Goal: Book appointment/travel/reservation

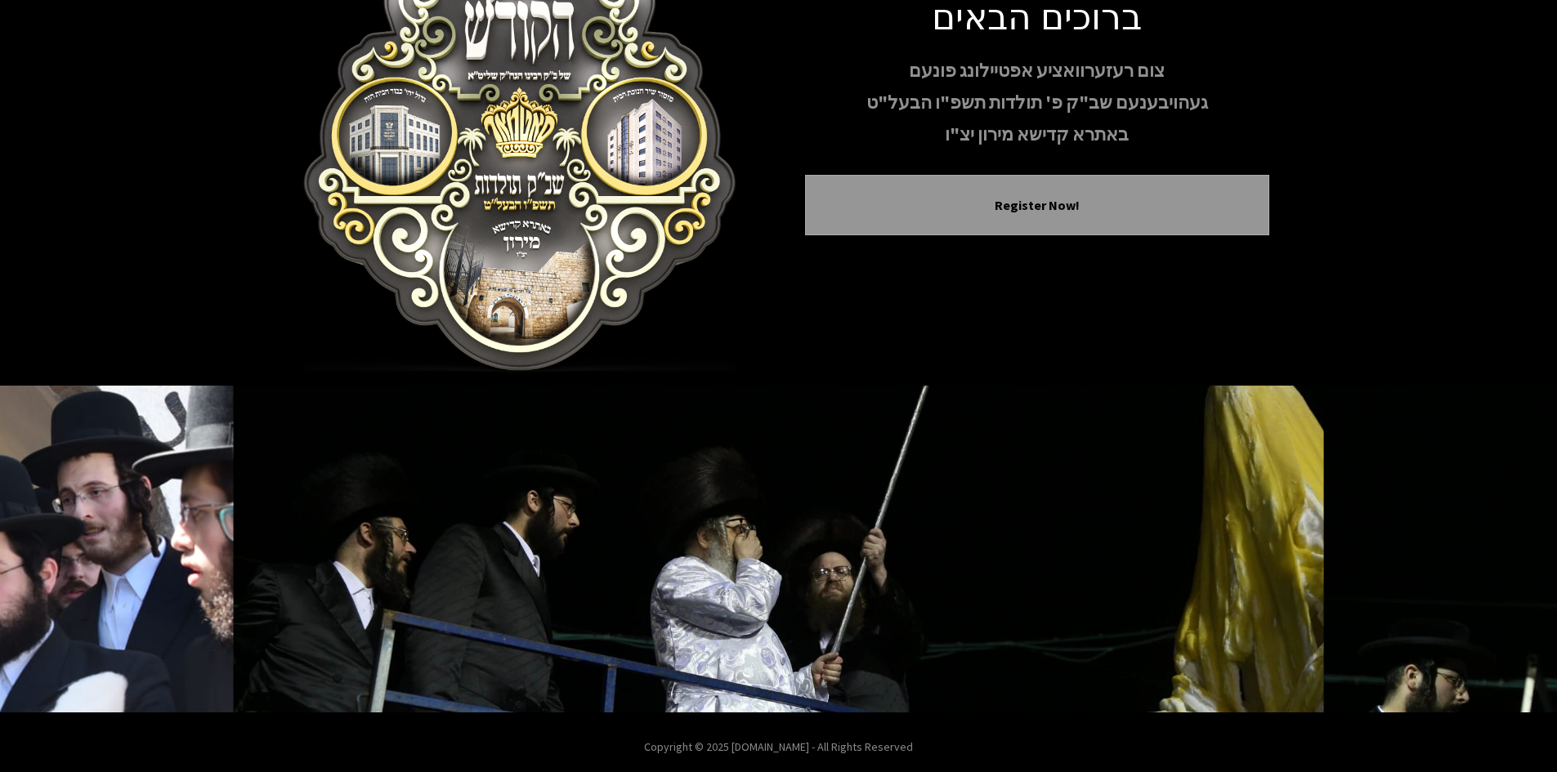
scroll to position [141, 0]
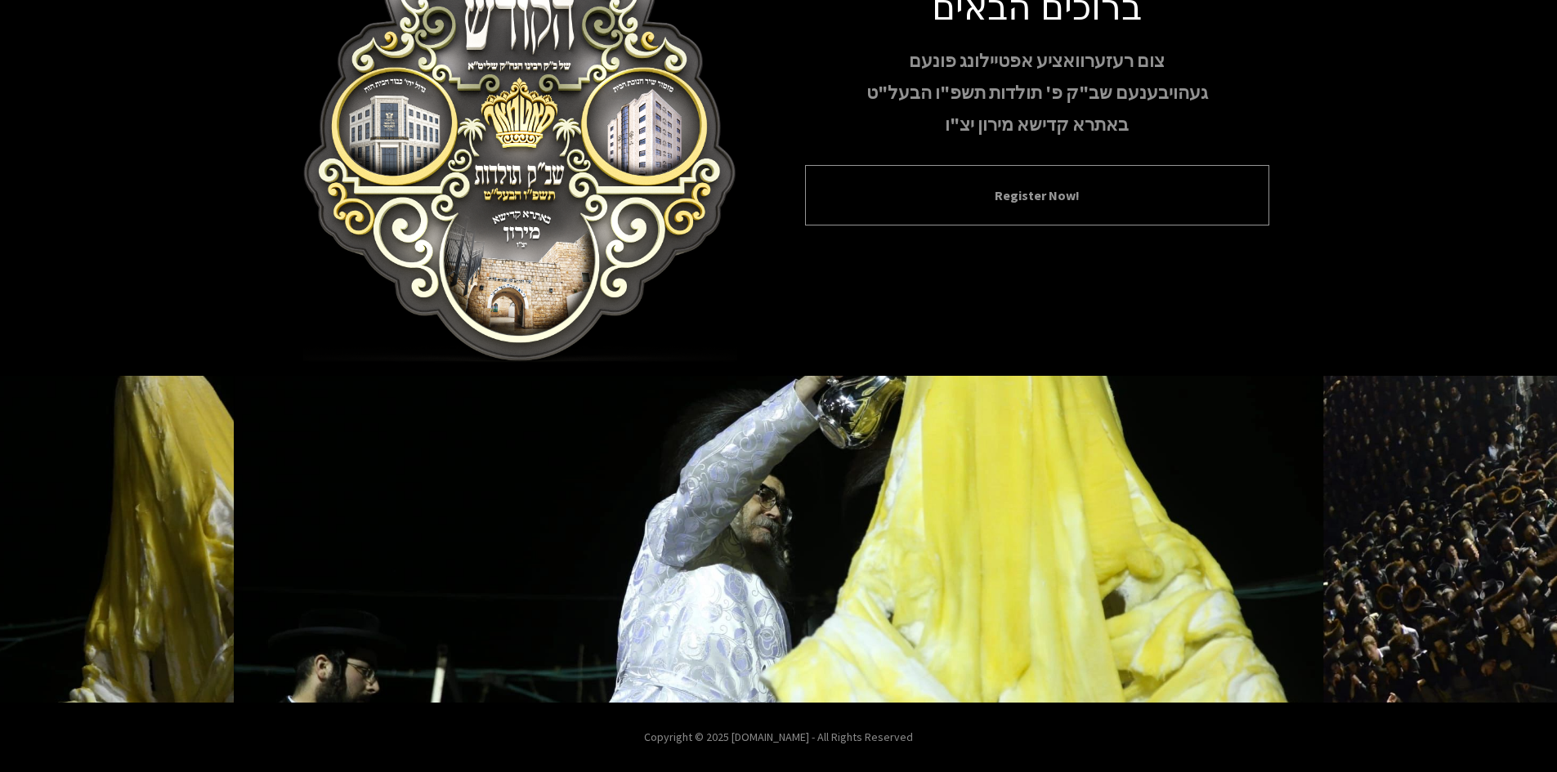
click at [1049, 187] on button "Register Now!" at bounding box center [1036, 196] width 423 height 20
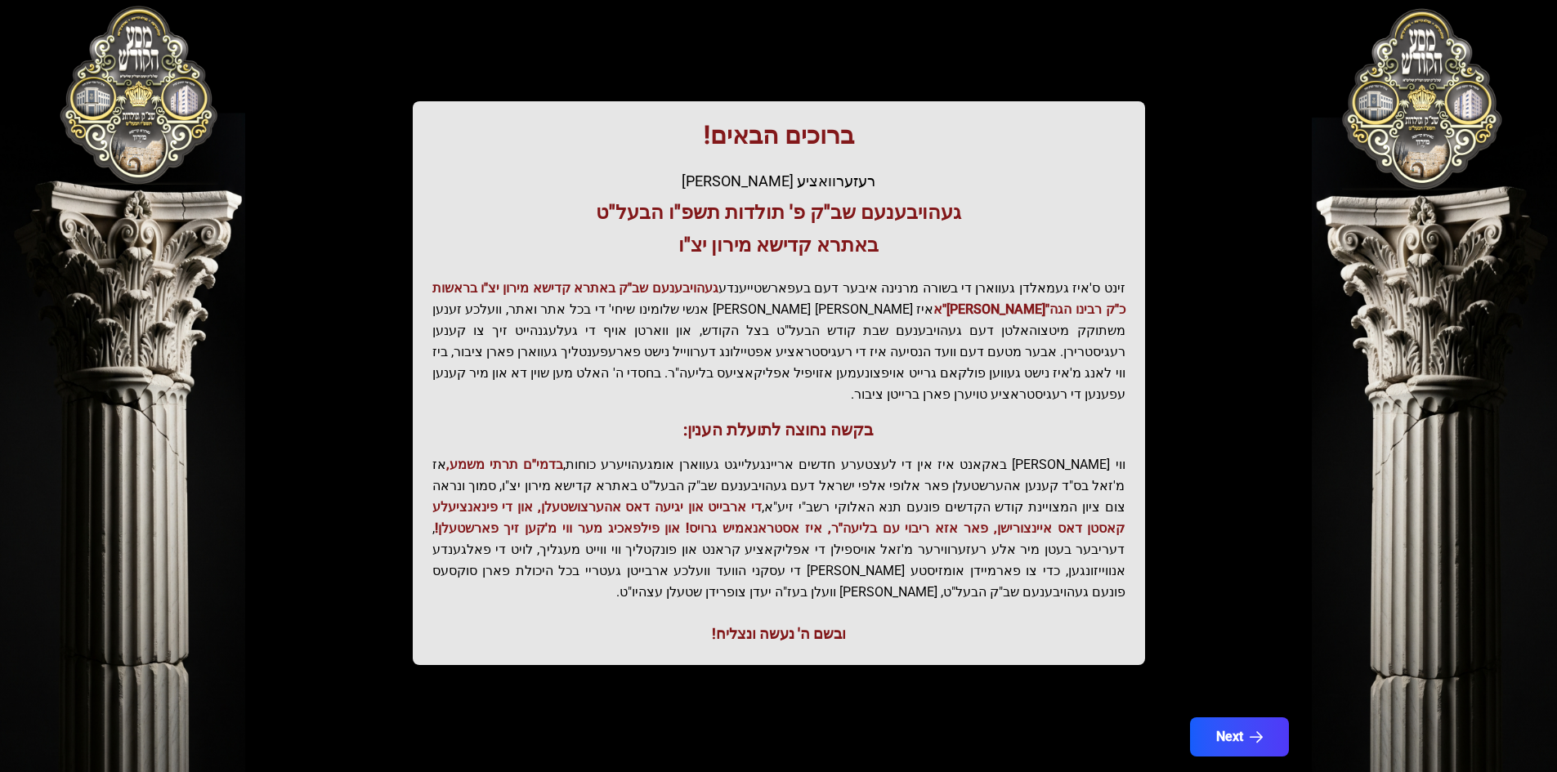
scroll to position [174, 0]
click at [1230, 716] on button "Next" at bounding box center [1239, 736] width 104 height 41
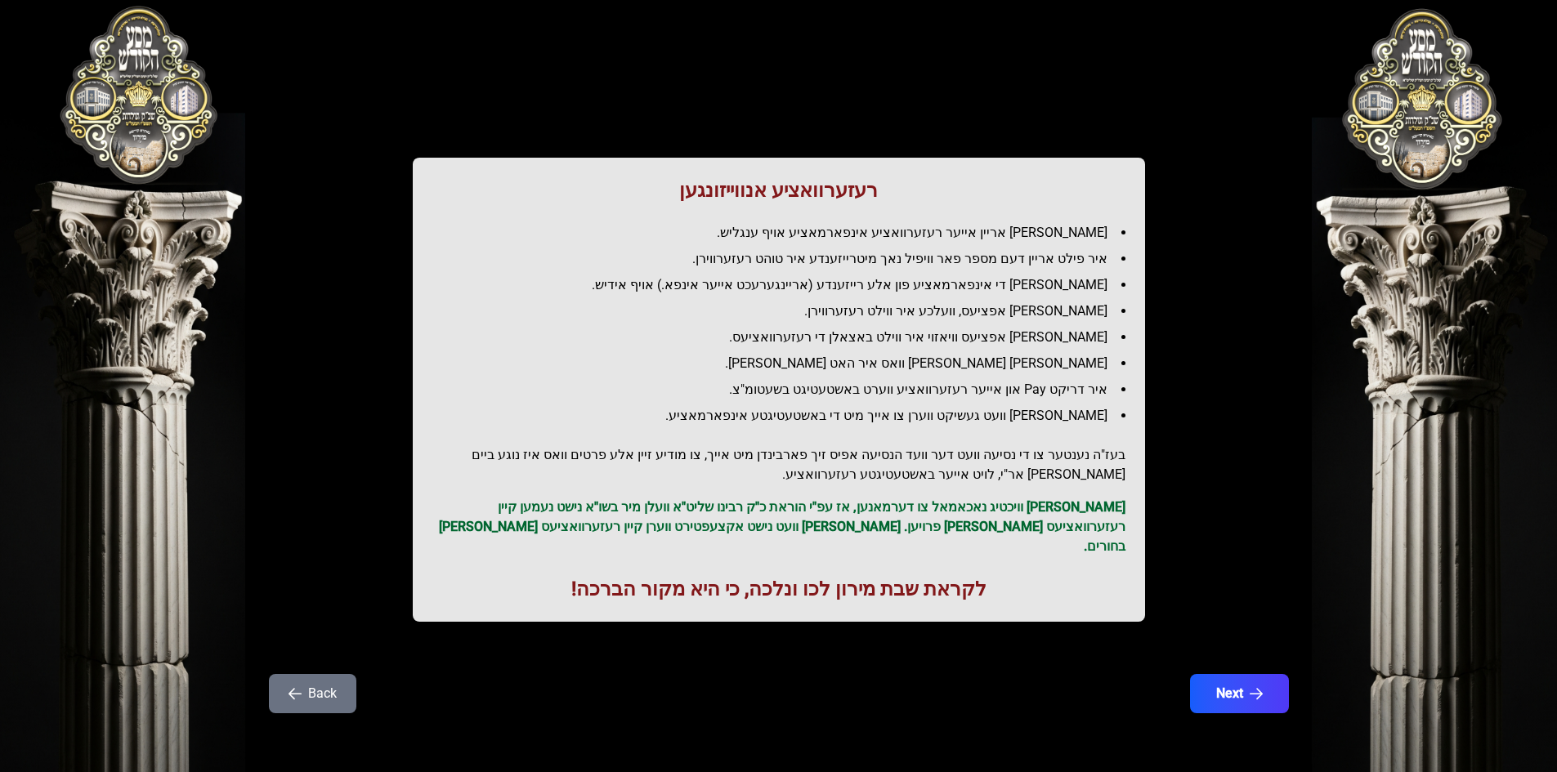
scroll to position [0, 0]
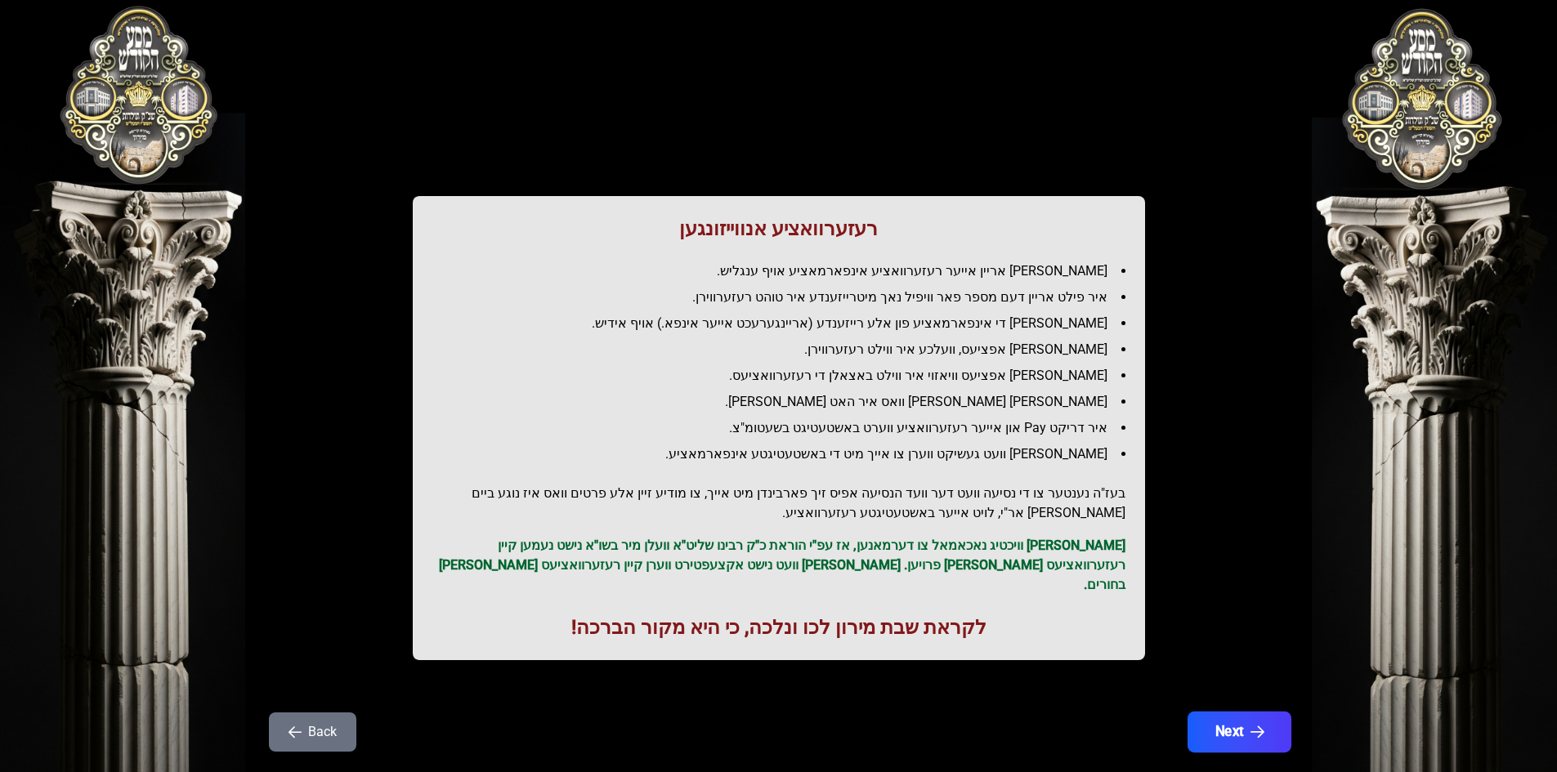
click at [1246, 712] on button "Next" at bounding box center [1239, 732] width 104 height 41
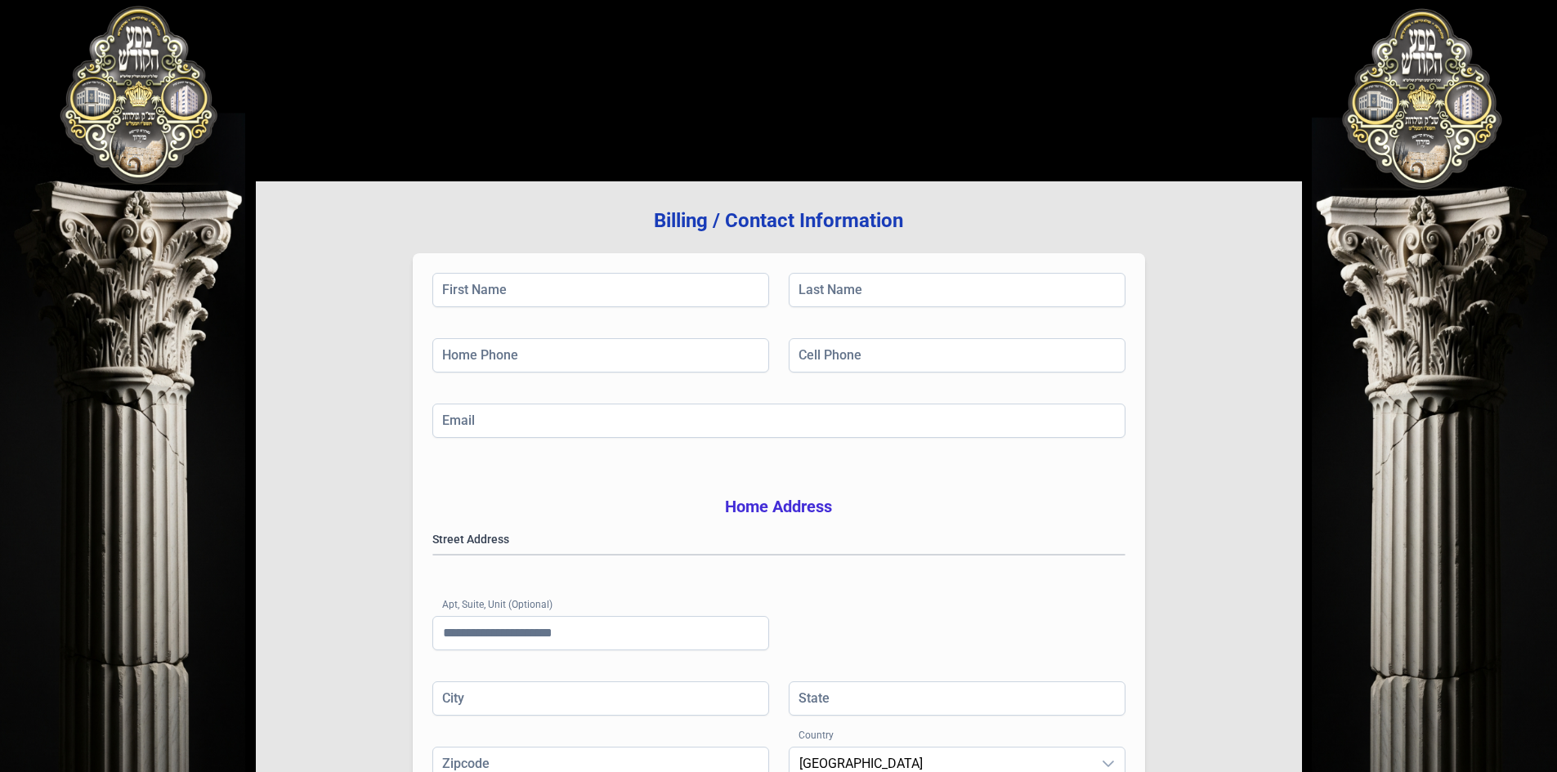
scroll to position [239, 0]
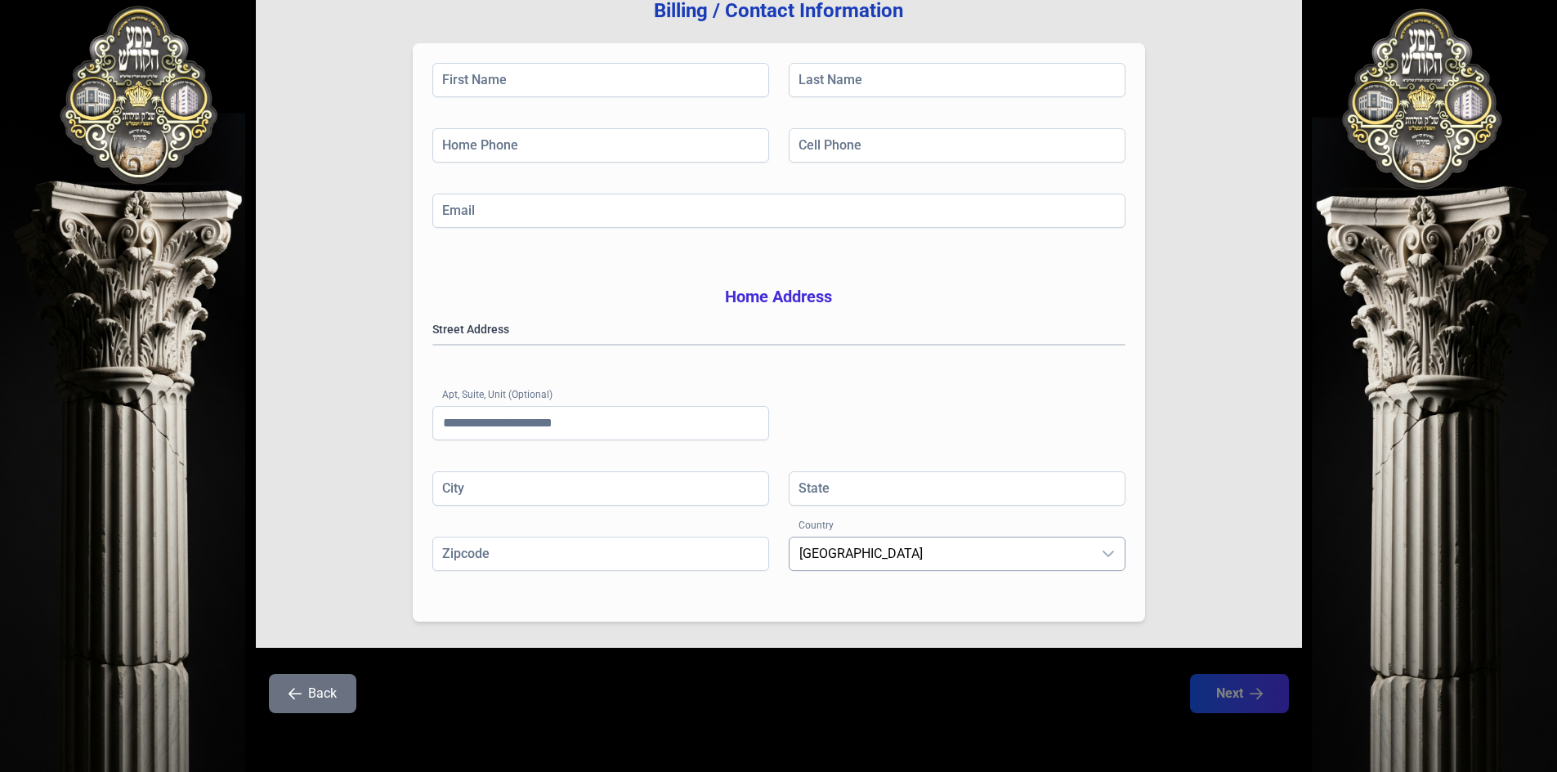
click at [1078, 562] on span "[GEOGRAPHIC_DATA]" at bounding box center [940, 554] width 302 height 33
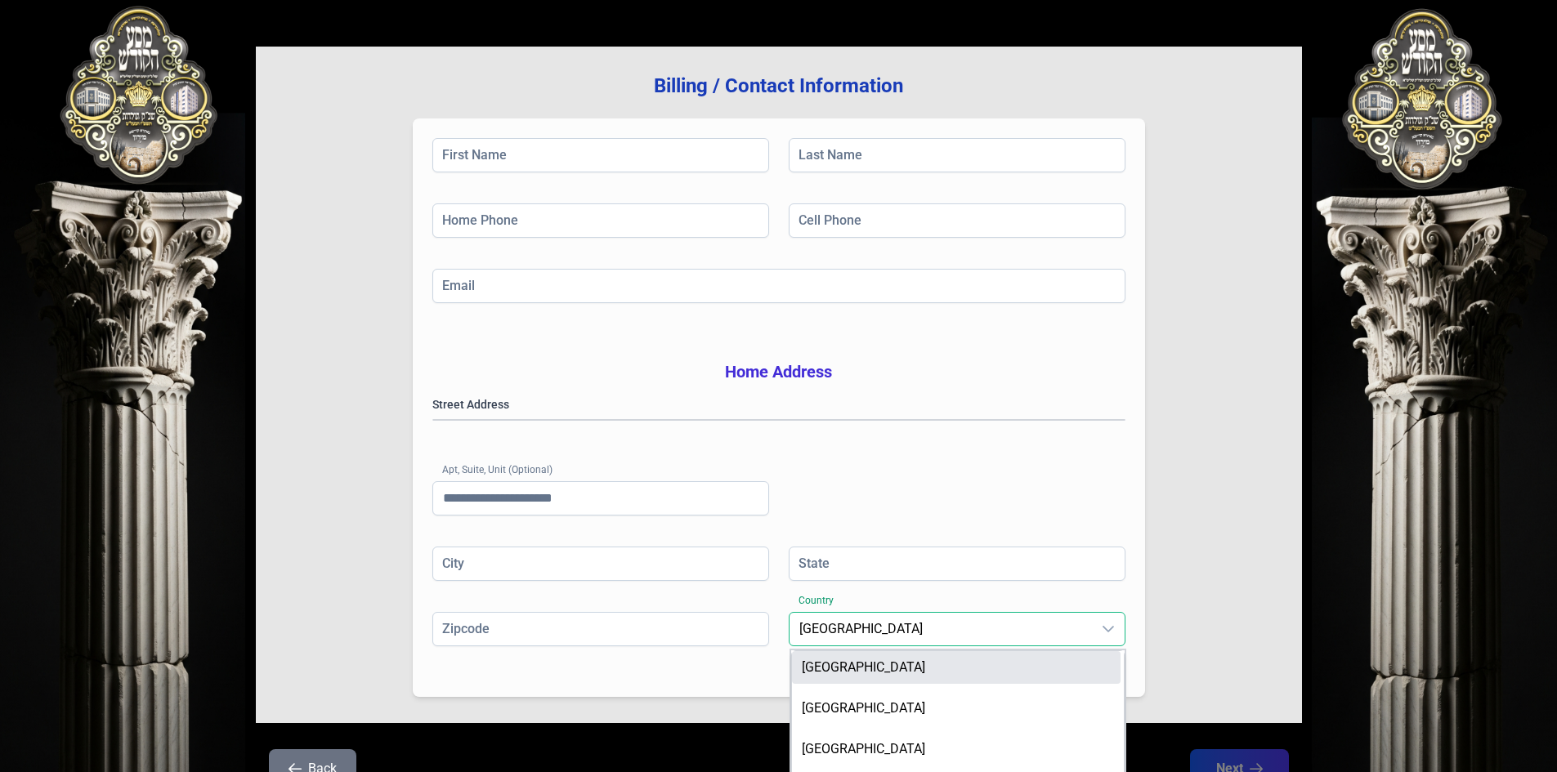
scroll to position [0, 0]
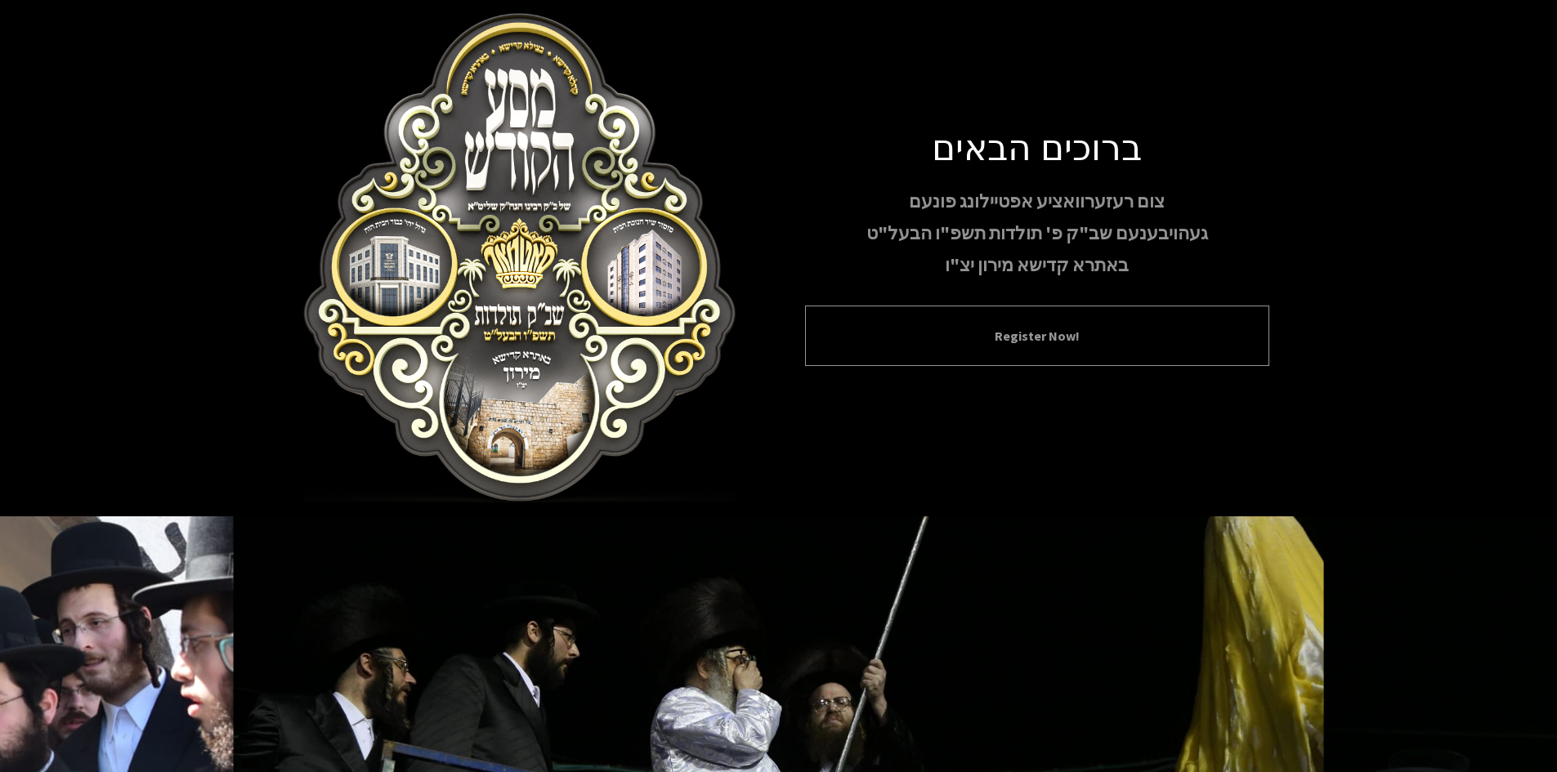
click at [858, 337] on button "Register Now!" at bounding box center [1036, 336] width 423 height 20
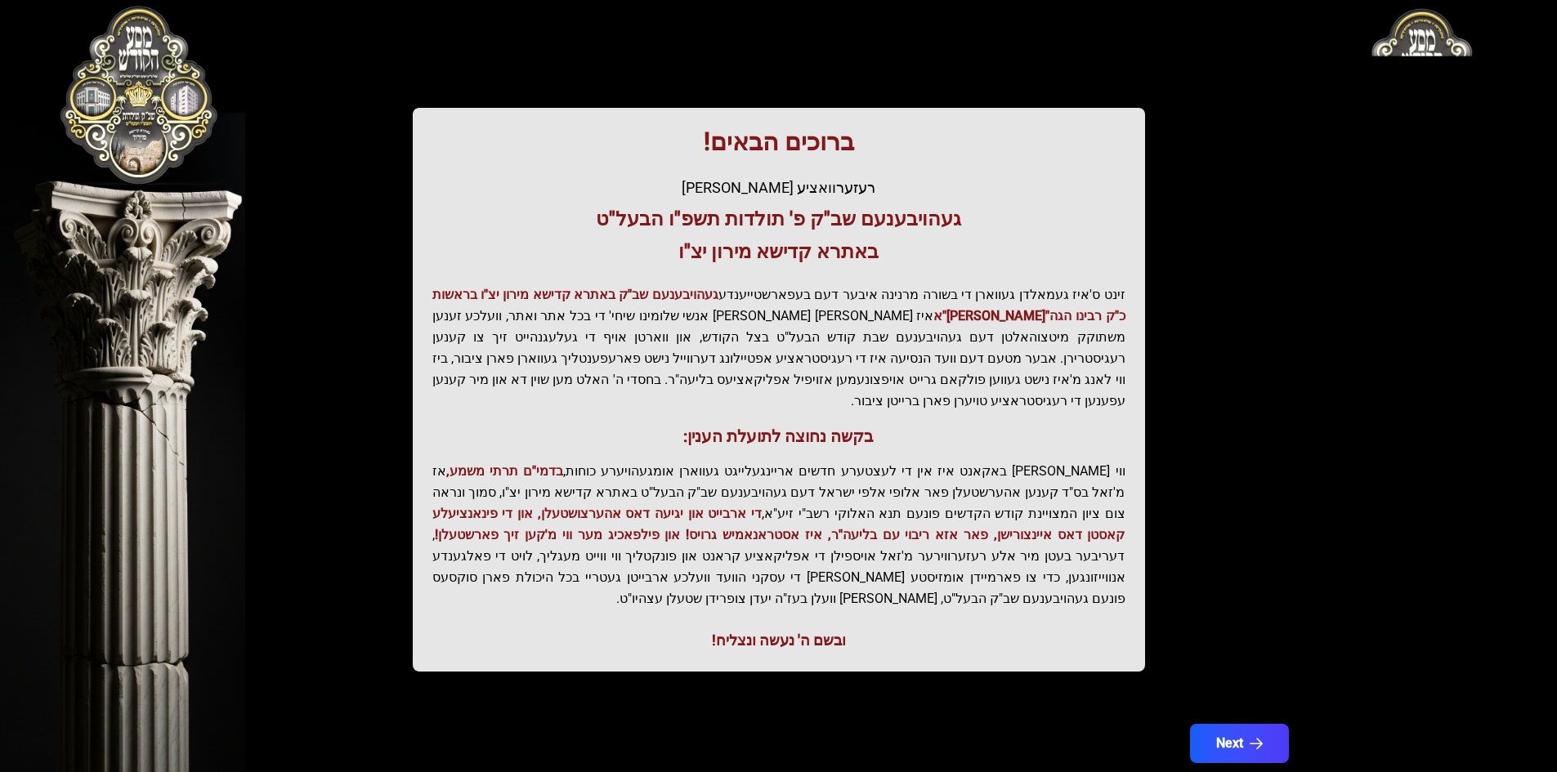
scroll to position [174, 0]
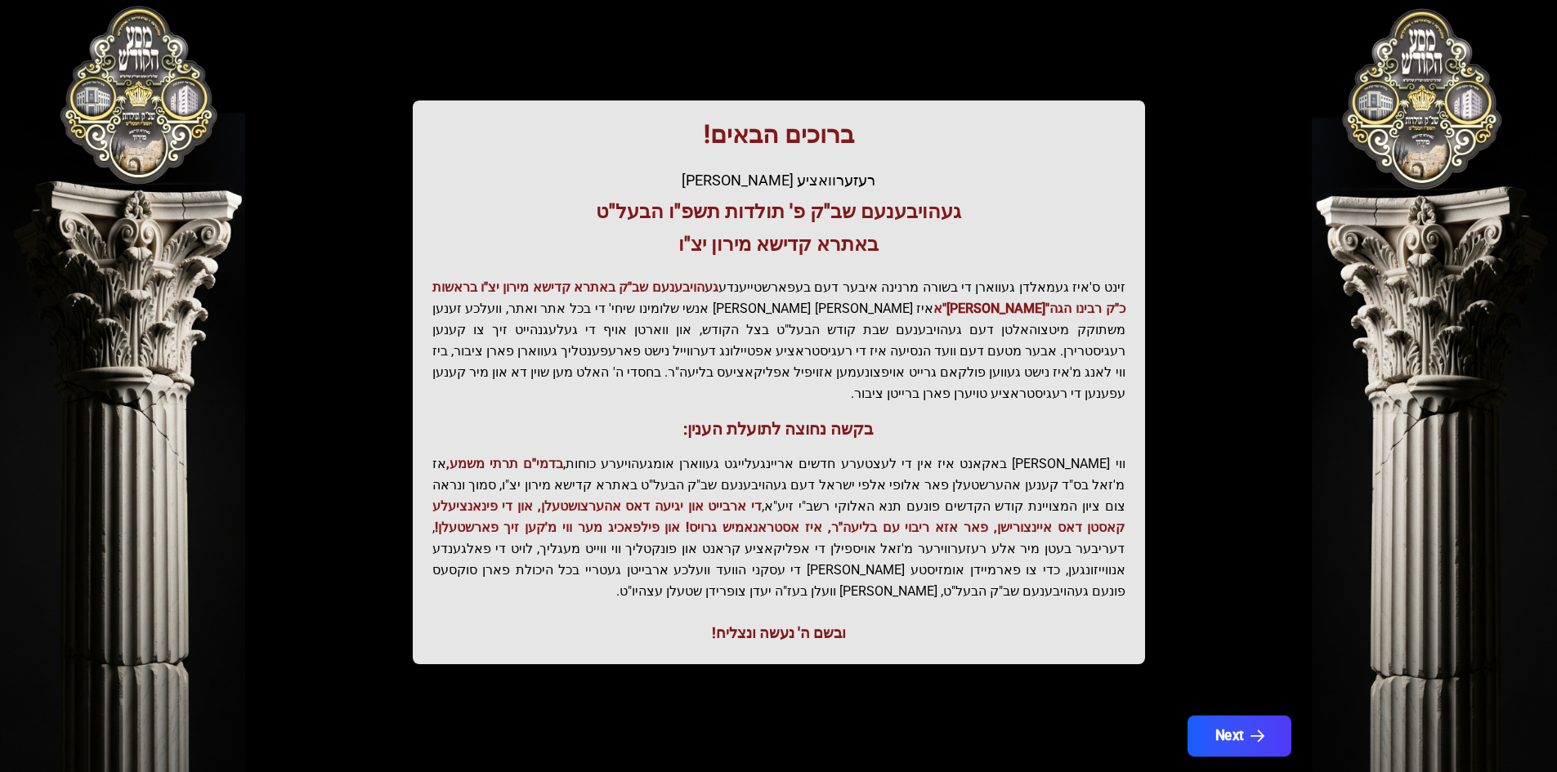
click at [1265, 716] on button "Next" at bounding box center [1239, 736] width 104 height 41
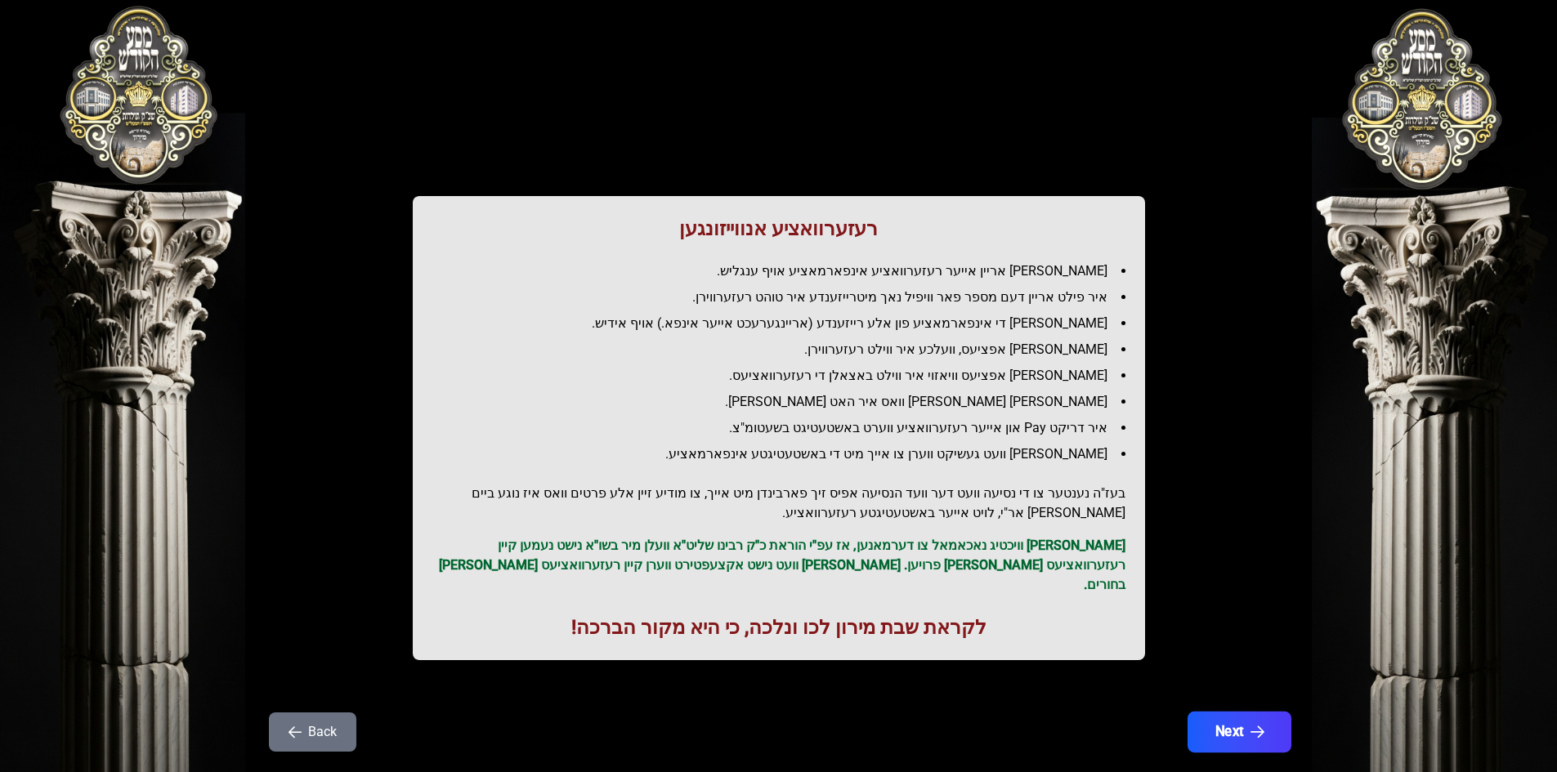
click at [1268, 724] on button "Next" at bounding box center [1239, 732] width 104 height 41
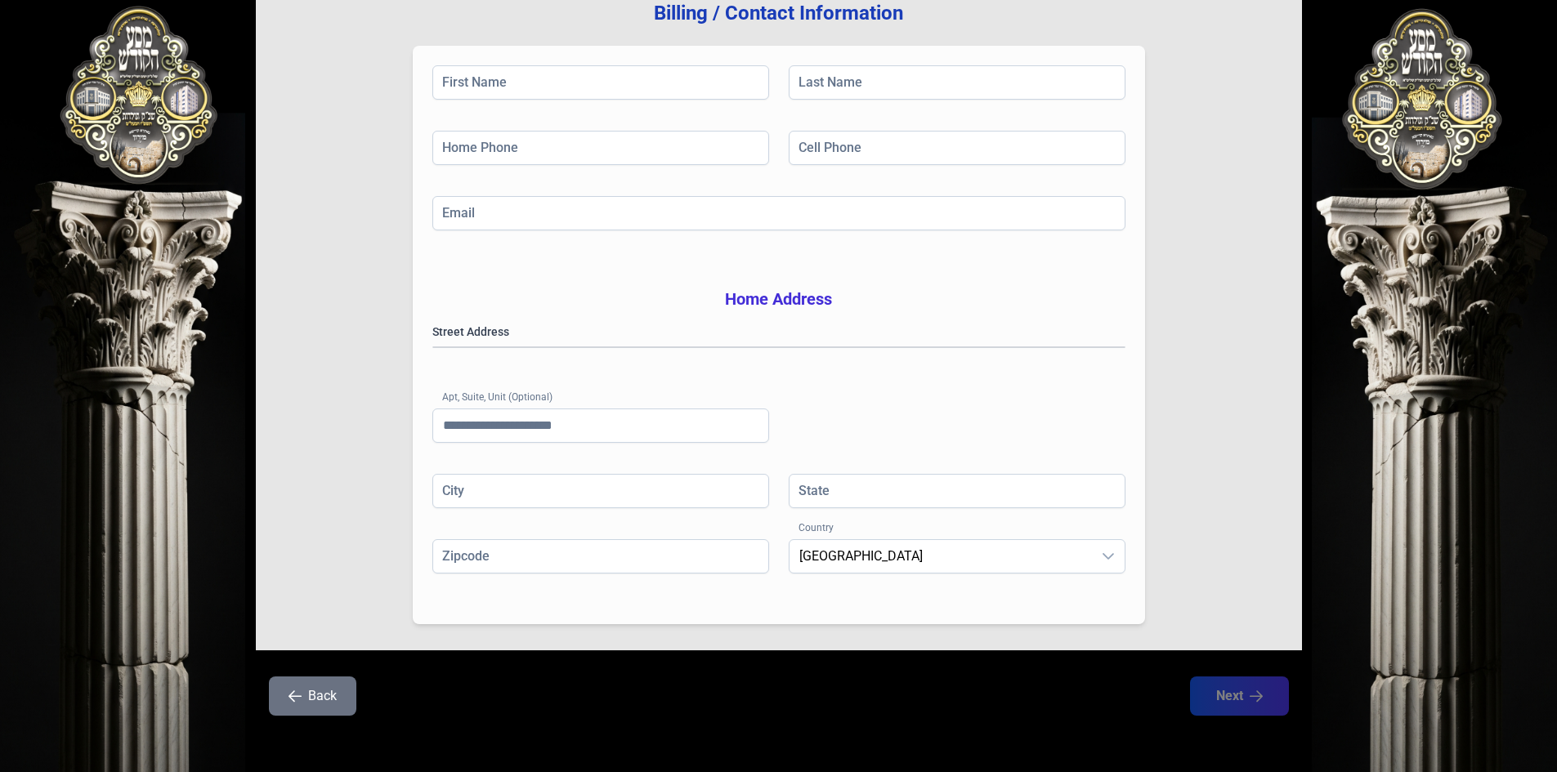
scroll to position [239, 0]
